Goal: Task Accomplishment & Management: Manage account settings

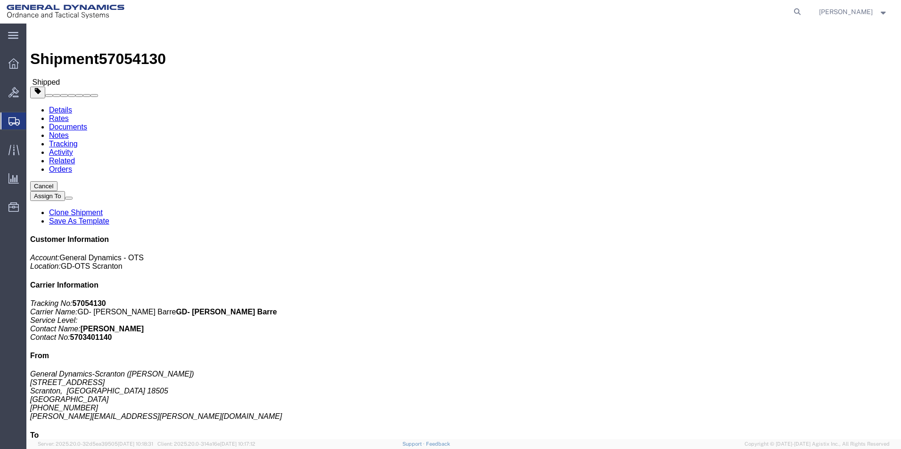
click link "Clone Shipment"
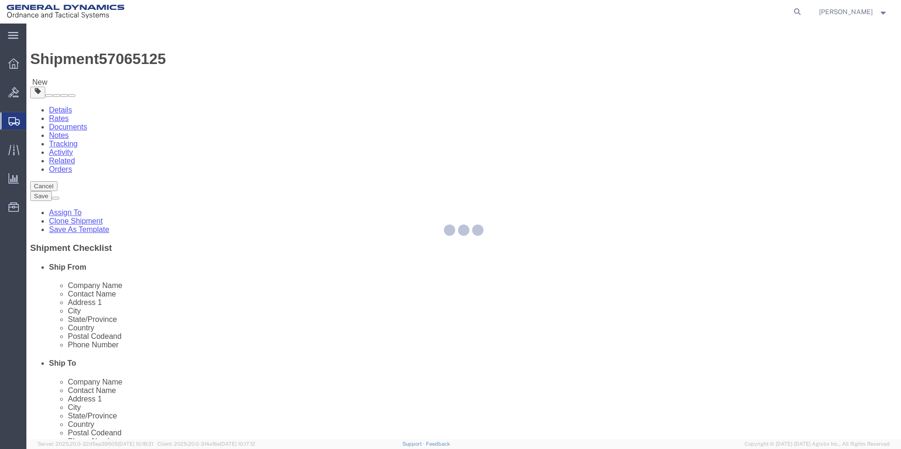
select select
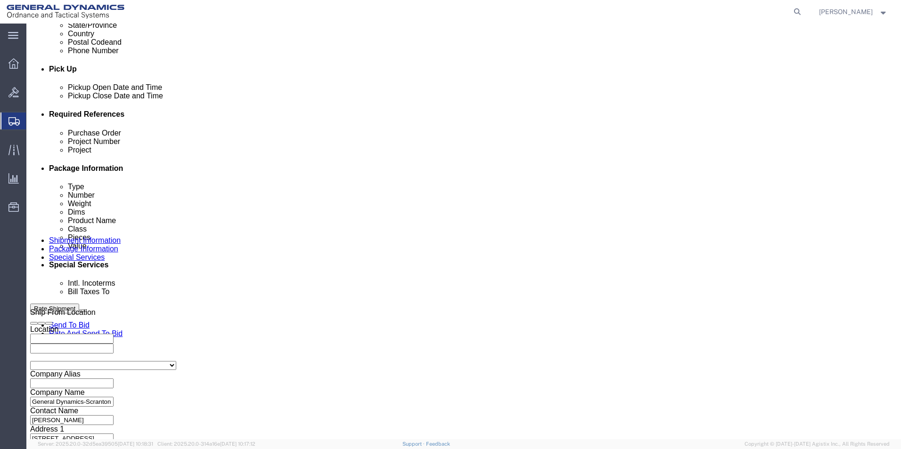
scroll to position [393, 0]
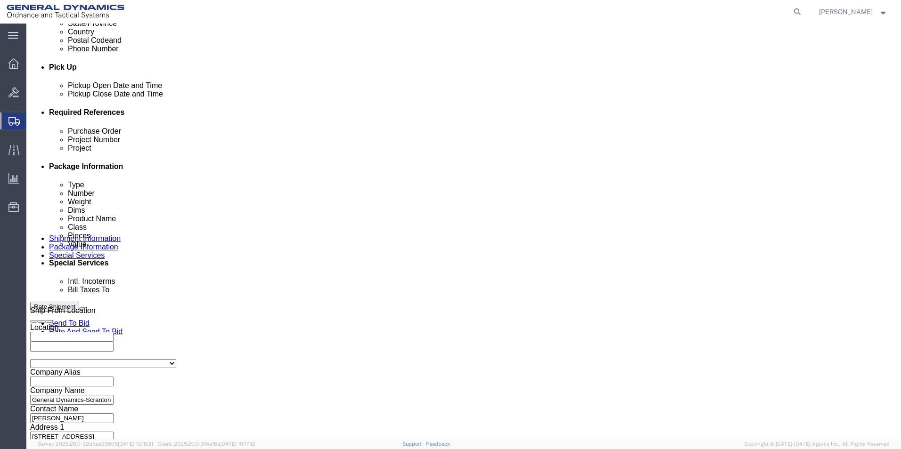
click button "Continue"
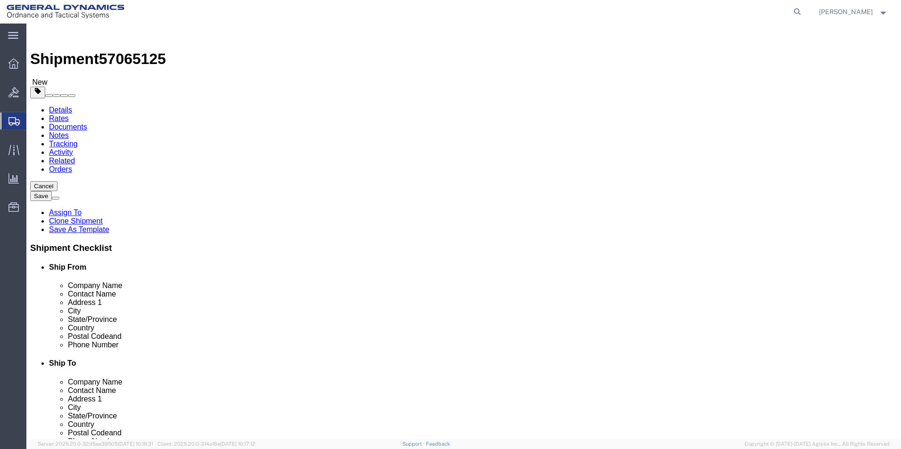
drag, startPoint x: 141, startPoint y: 183, endPoint x: 120, endPoint y: 186, distance: 21.9
click div "Number 4"
type input "1"
drag, startPoint x: 138, startPoint y: 217, endPoint x: 101, endPoint y: 218, distance: 36.3
click div "Weight Total weight of packages in pounds or kilograms 16000.00 Select kgs lbs …"
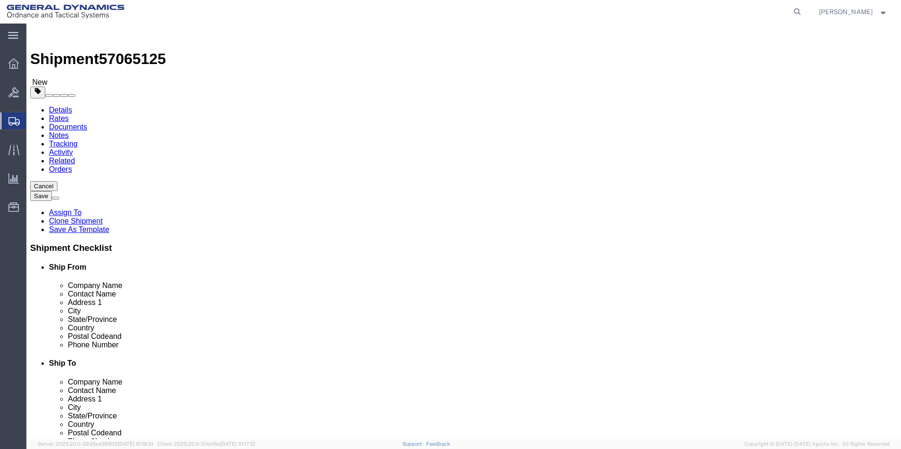
type input "4000.00"
click div "Pieces: 160.00 Each Total value: 50632.92 USD"
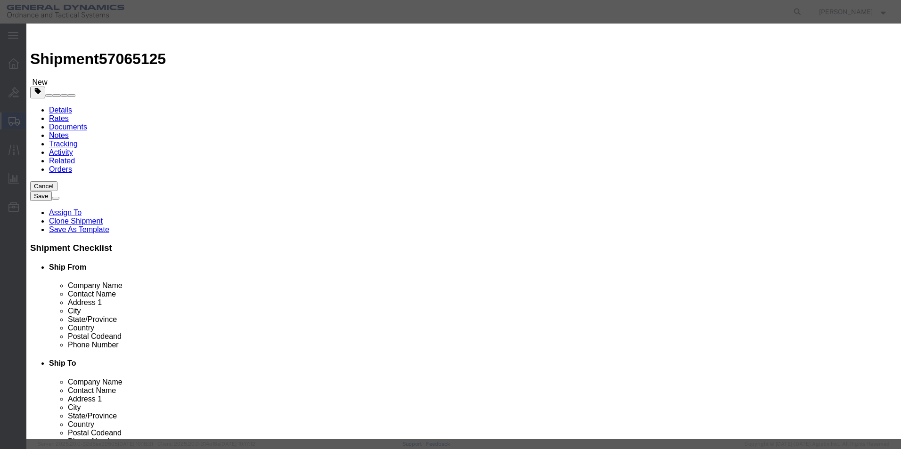
drag, startPoint x: 287, startPoint y: 88, endPoint x: 264, endPoint y: 89, distance: 23.1
click div "Pieces 160.00 Select Bag Barrels 100Board Feet Bottle Box Blister Pack Carats C…"
type input "39.00"
type input "12341.77"
click button "Save & Close"
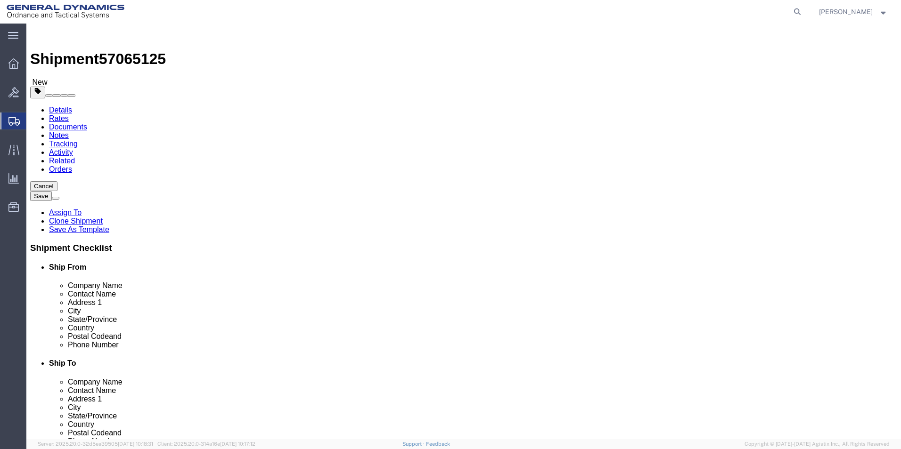
click button "Continue"
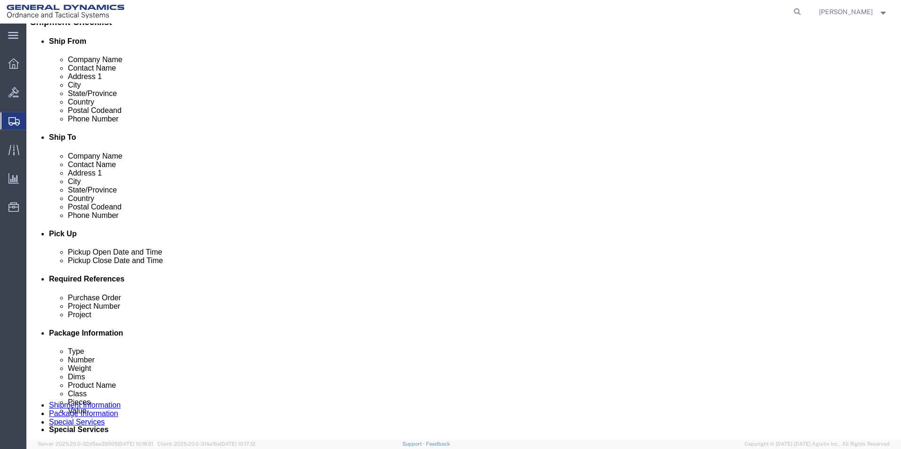
scroll to position [283, 0]
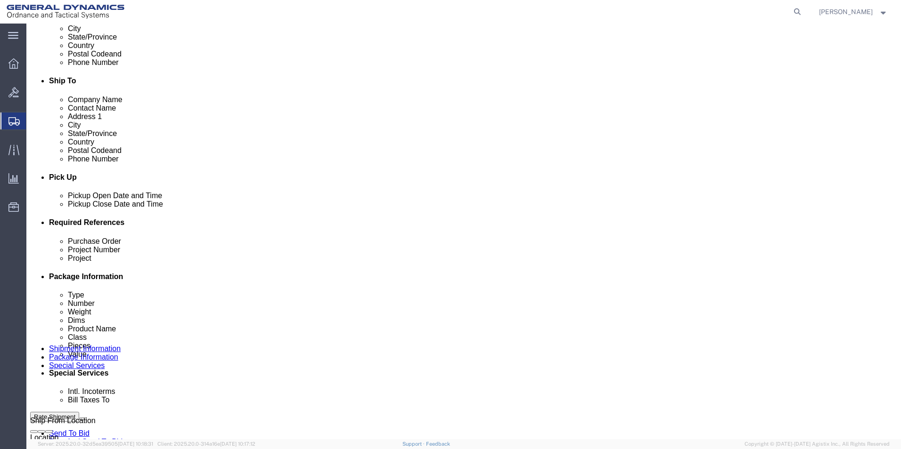
click select "Select Recipient Account Sender/Shipper Third Party Account"
select select "SHIP"
click select "Select Recipient Account Sender/Shipper Third Party Account"
drag, startPoint x: 128, startPoint y: 14, endPoint x: 80, endPoint y: 11, distance: 48.1
click span "57065125"
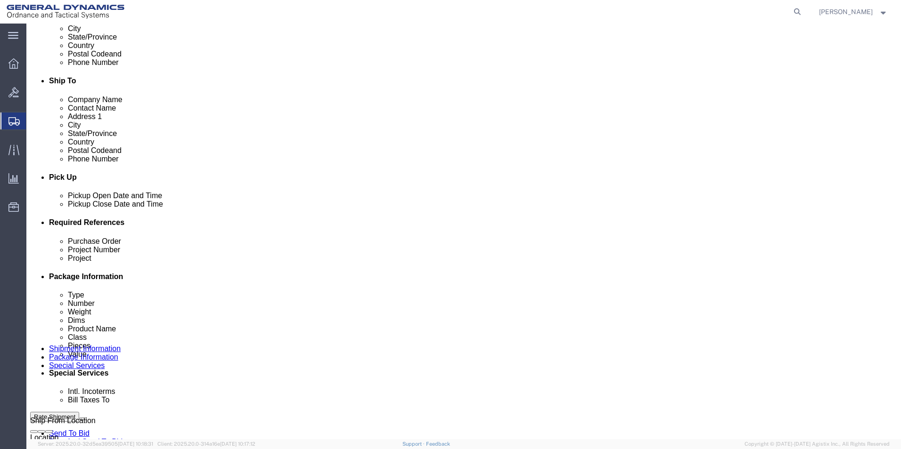
copy span "57065125"
click button "Rate Shipment"
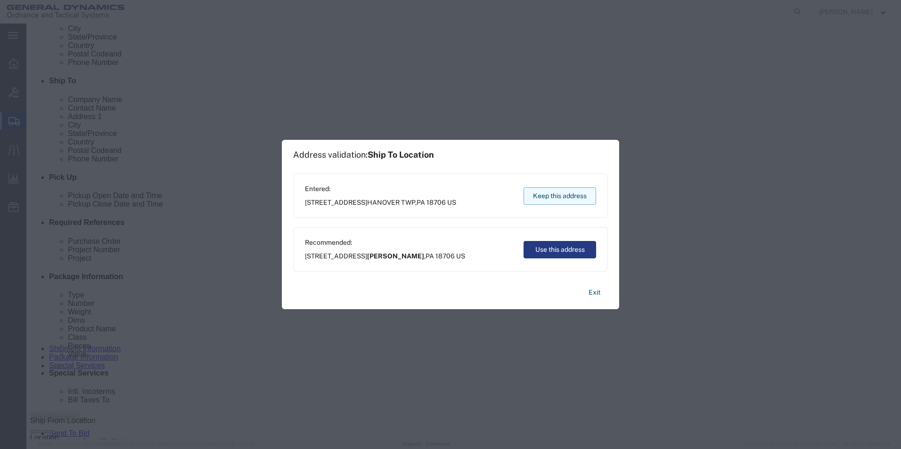
click at [560, 196] on button "Keep this address" at bounding box center [559, 195] width 73 height 17
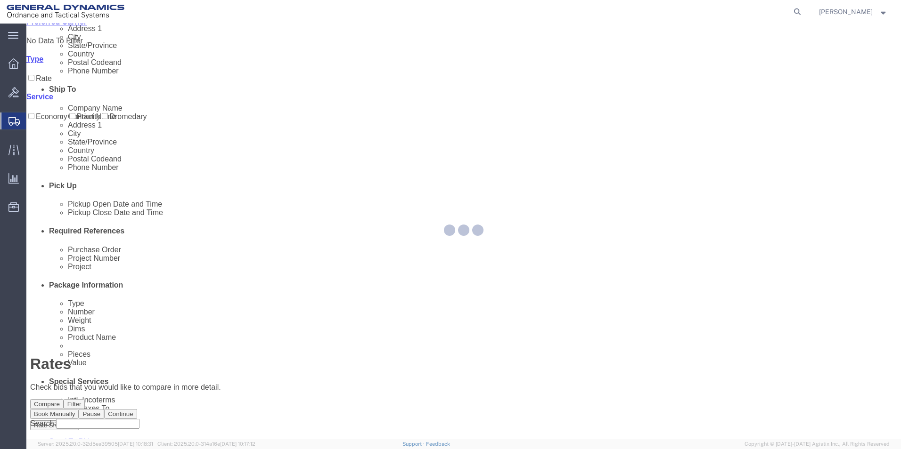
scroll to position [0, 0]
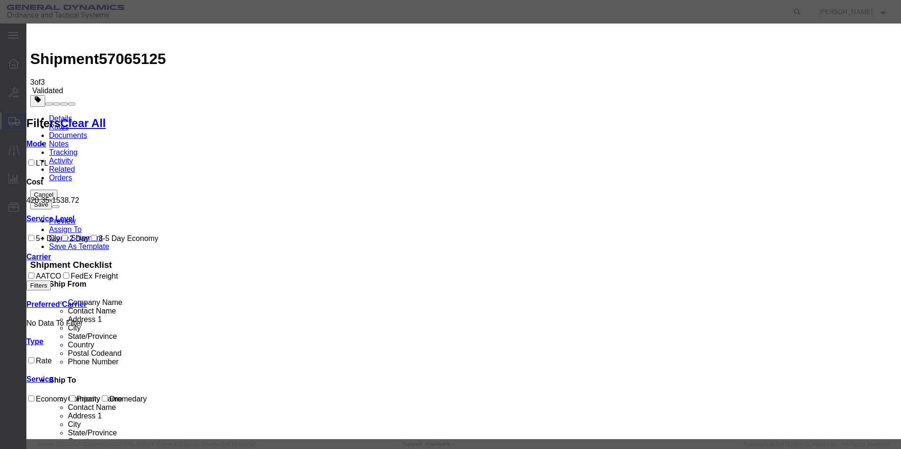
select select "16394"
select select "32203"
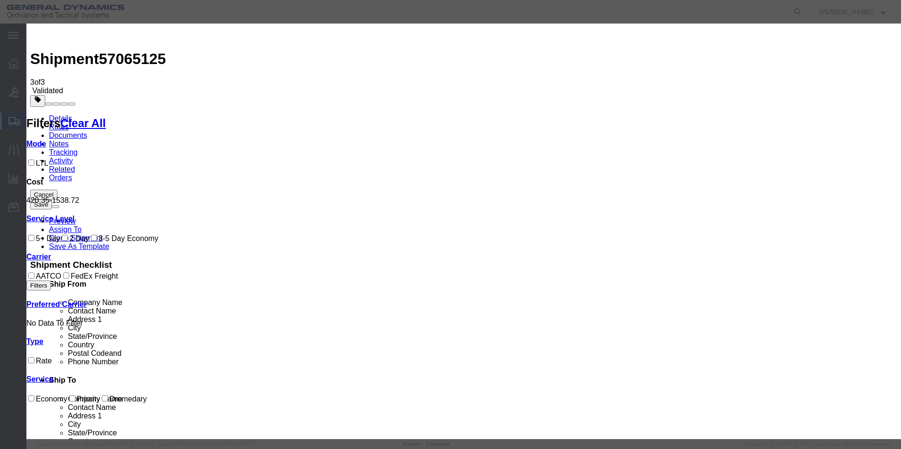
paste input "57065125"
type input "57065125"
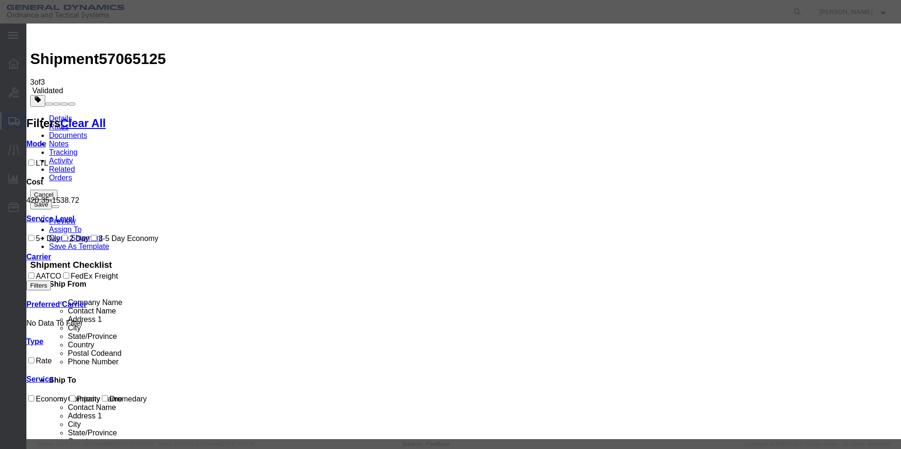
type input "[PERSON_NAME]"
type input "5703401140"
select select "0900"
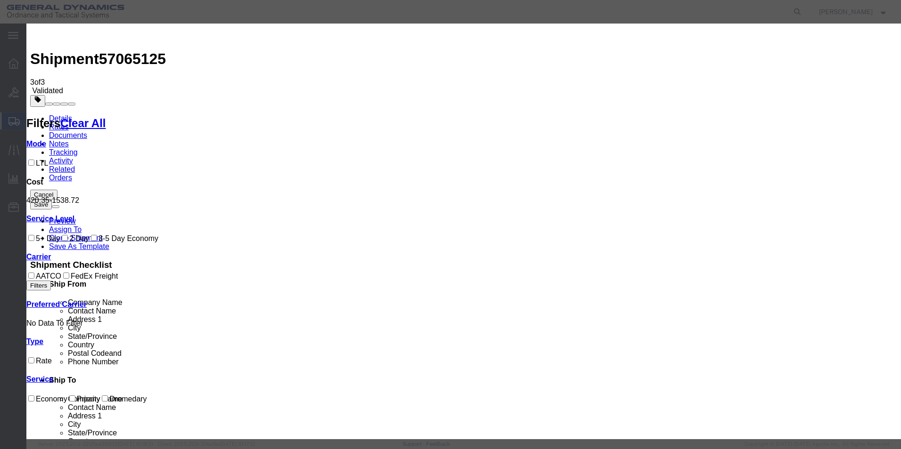
select select "PICKEDUP"
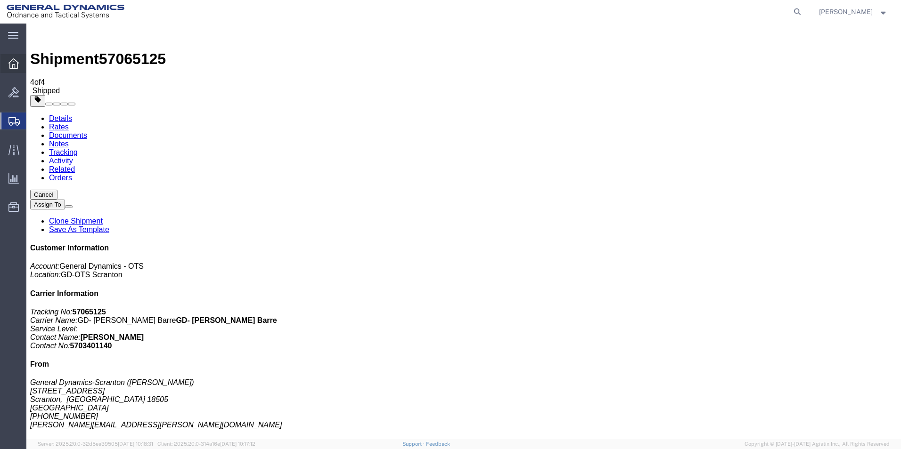
click at [9, 62] on icon at bounding box center [13, 63] width 10 height 10
